Goal: Transaction & Acquisition: Purchase product/service

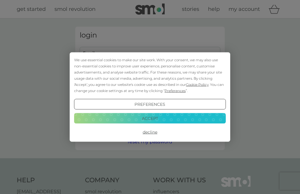
click at [172, 120] on button "Accept" at bounding box center [150, 118] width 152 height 11
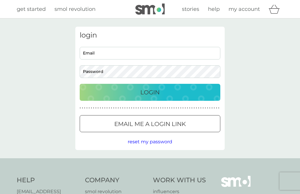
click at [163, 54] on input "Email" at bounding box center [150, 53] width 141 height 13
type input "grahamteam@aol.com"
click at [150, 92] on button "Login" at bounding box center [150, 92] width 141 height 17
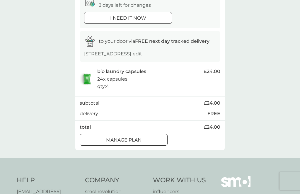
scroll to position [69, 0]
click at [149, 137] on div "Manage plan" at bounding box center [123, 141] width 87 height 8
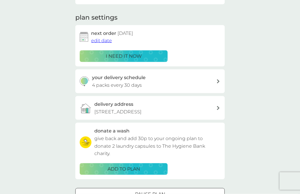
scroll to position [91, 0]
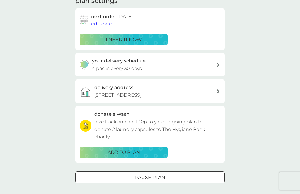
click at [214, 63] on div "your delivery schedule 4 packs every 30 days" at bounding box center [154, 64] width 125 height 15
select select "28"
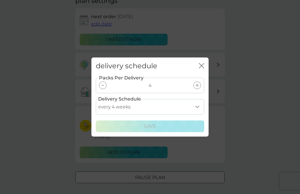
click at [109, 93] on div "Packs Per Delivery 4" at bounding box center [150, 86] width 109 height 16
click at [103, 86] on icon at bounding box center [103, 85] width 2 height 1
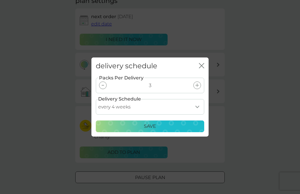
click at [105, 89] on div at bounding box center [103, 86] width 8 height 8
click at [198, 87] on icon at bounding box center [198, 86] width 4 height 4
click at [160, 130] on div "Save" at bounding box center [150, 127] width 101 height 8
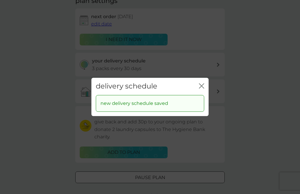
click at [201, 88] on icon "close" at bounding box center [201, 86] width 2 height 5
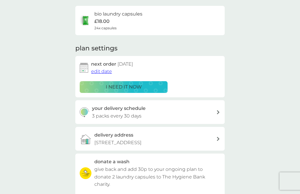
scroll to position [0, 0]
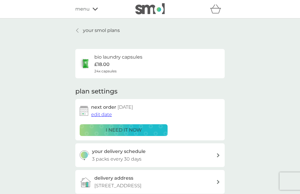
click at [92, 11] on div "menu" at bounding box center [100, 9] width 50 height 8
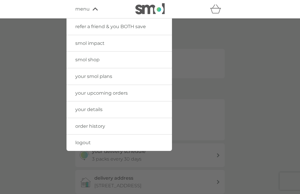
click at [101, 61] on link "smol shop" at bounding box center [120, 60] width 106 height 16
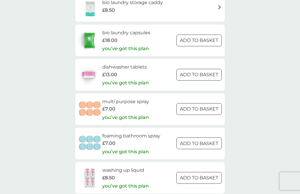
scroll to position [834, 0]
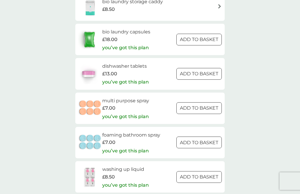
click at [133, 104] on div "£7.00" at bounding box center [125, 108] width 47 height 8
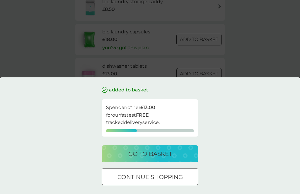
click at [112, 159] on div "go to basket" at bounding box center [150, 153] width 85 height 9
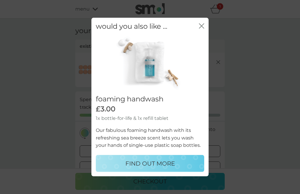
click at [197, 35] on div "would you also like ... close" at bounding box center [150, 26] width 117 height 17
click at [202, 29] on icon "close" at bounding box center [201, 25] width 5 height 5
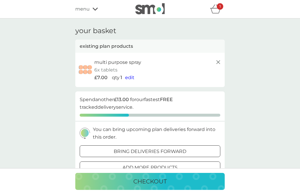
click at [218, 55] on div "multi purpose spray 6x tablets £7.00 qty 1 edit" at bounding box center [150, 70] width 150 height 34
click at [219, 64] on icon at bounding box center [218, 62] width 7 height 7
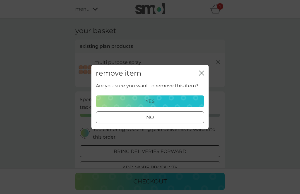
click at [143, 105] on div "yes" at bounding box center [150, 102] width 101 height 8
